Goal: Communication & Community: Share content

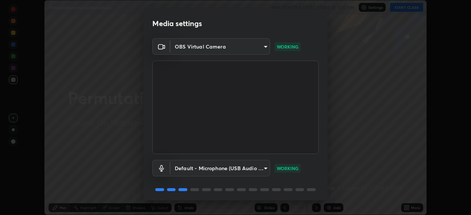
scroll to position [26, 0]
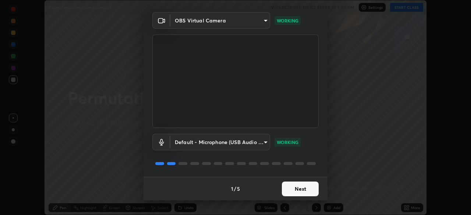
click at [294, 194] on button "Next" at bounding box center [300, 189] width 37 height 15
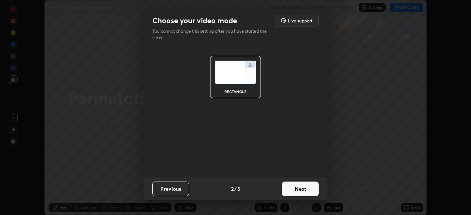
scroll to position [0, 0]
click at [293, 191] on button "Next" at bounding box center [300, 189] width 37 height 15
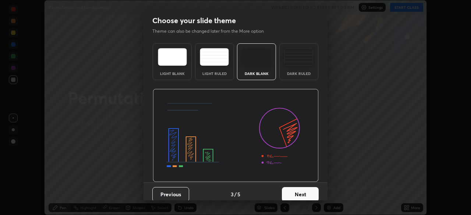
click at [293, 190] on button "Next" at bounding box center [300, 194] width 37 height 15
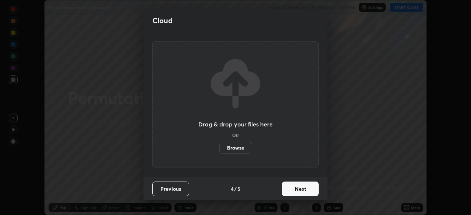
click at [296, 190] on button "Next" at bounding box center [300, 189] width 37 height 15
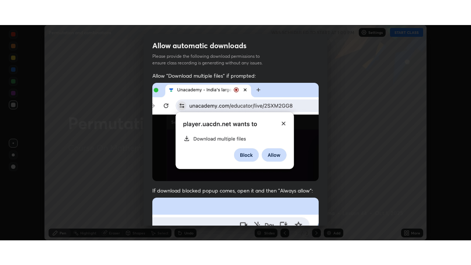
scroll to position [176, 0]
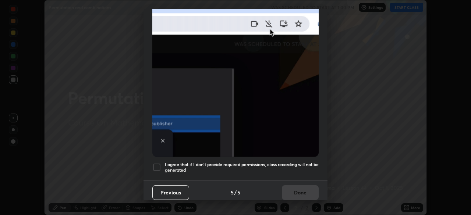
click at [156, 163] on div at bounding box center [156, 167] width 9 height 9
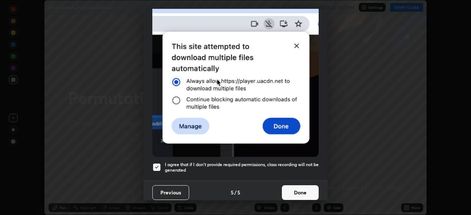
click at [284, 188] on button "Done" at bounding box center [300, 192] width 37 height 15
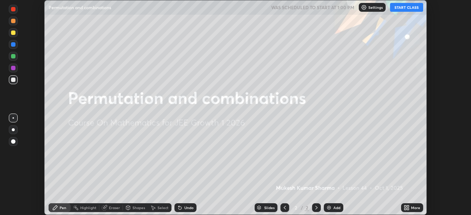
click at [402, 7] on button "START CLASS" at bounding box center [406, 7] width 33 height 9
click at [332, 208] on div "Add" at bounding box center [334, 208] width 20 height 9
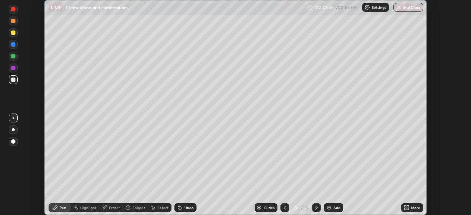
click at [405, 207] on icon at bounding box center [405, 207] width 2 height 2
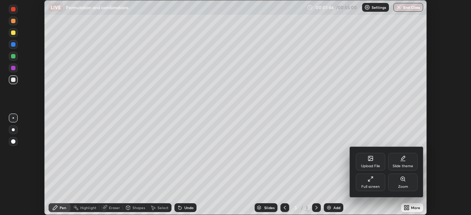
click at [371, 168] on div "Upload File" at bounding box center [370, 167] width 19 height 4
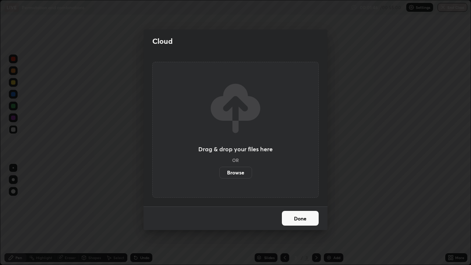
scroll to position [265, 471]
click at [300, 215] on button "Done" at bounding box center [300, 218] width 37 height 15
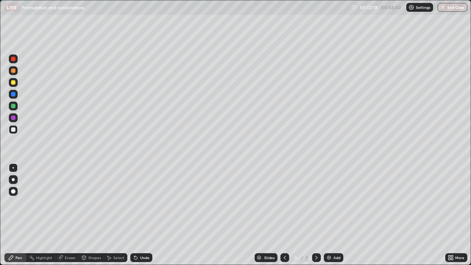
click at [15, 84] on div at bounding box center [13, 82] width 9 height 9
click at [13, 180] on div at bounding box center [13, 179] width 3 height 3
click at [140, 215] on div "Undo" at bounding box center [144, 258] width 9 height 4
click at [330, 215] on img at bounding box center [329, 258] width 6 height 6
click at [337, 215] on div "Add" at bounding box center [334, 257] width 20 height 9
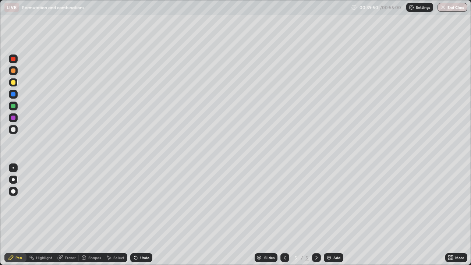
click at [142, 215] on div "Undo" at bounding box center [144, 258] width 9 height 4
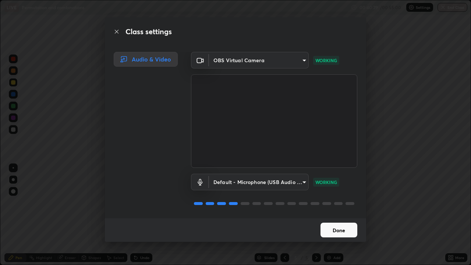
click at [329, 215] on button "Done" at bounding box center [339, 230] width 37 height 15
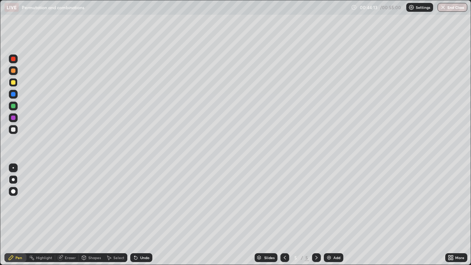
click at [236, 215] on div "Slides 5 / 5 Add" at bounding box center [298, 257] width 293 height 15
click at [144, 215] on div "Undo" at bounding box center [144, 258] width 9 height 4
click at [443, 7] on img "button" at bounding box center [443, 7] width 6 height 6
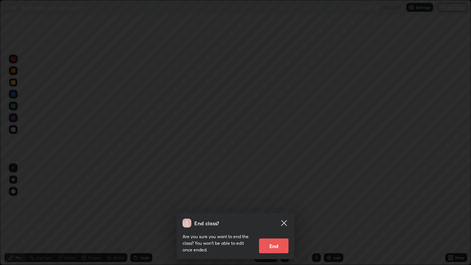
click at [272, 215] on button "End" at bounding box center [273, 245] width 29 height 15
